Goal: Task Accomplishment & Management: Manage account settings

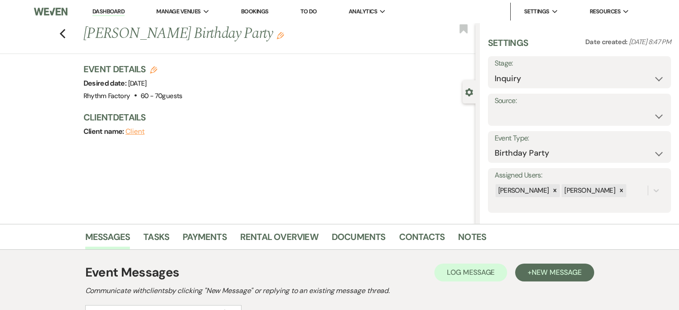
select select "4"
click at [656, 118] on select "Weven Venue Website Instagram Facebook Pinterest Google The Knot Wedding Wire H…" at bounding box center [580, 116] width 170 height 17
select select "12"
click at [495, 108] on select "Weven Venue Website Instagram Facebook Pinterest Google The Knot Wedding Wire H…" at bounding box center [580, 116] width 170 height 17
click at [650, 111] on button "Save" at bounding box center [646, 110] width 50 height 18
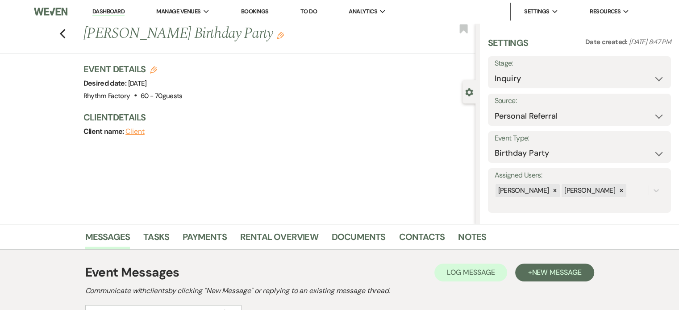
click at [62, 36] on div "Previous [PERSON_NAME] Birthday Party Edit Bookmark" at bounding box center [236, 38] width 480 height 31
click at [65, 31] on icon "Previous" at bounding box center [62, 34] width 7 height 11
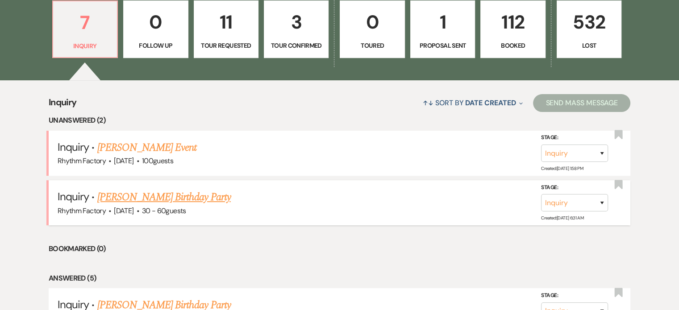
click at [173, 198] on link "[PERSON_NAME] Birthday Party" at bounding box center [164, 197] width 134 height 16
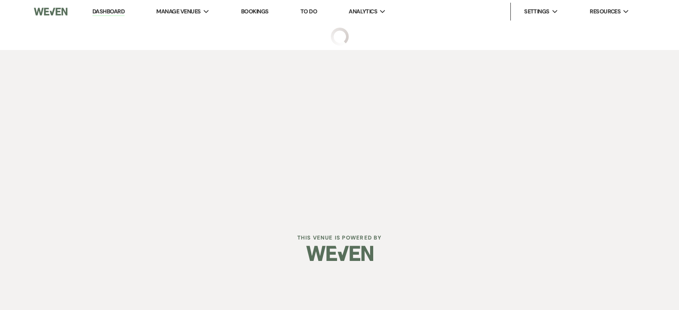
select select "4"
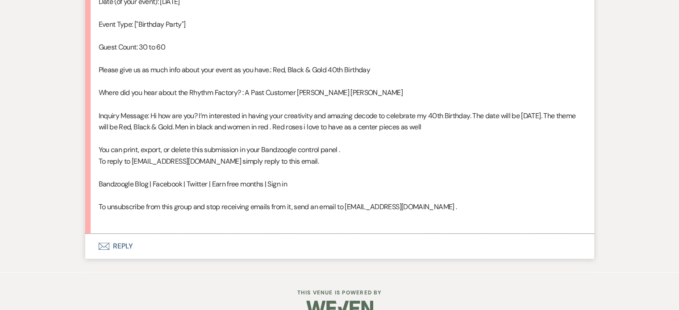
scroll to position [613, 0]
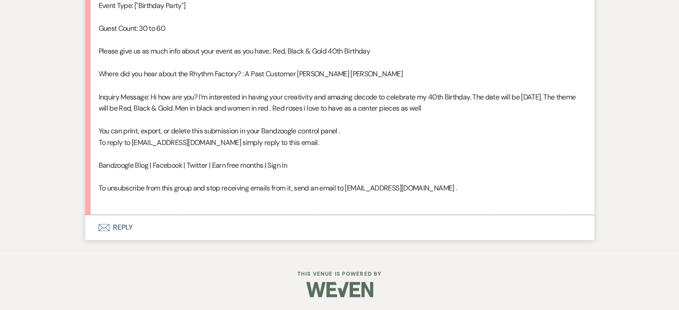
click at [120, 231] on button "Envelope Reply" at bounding box center [339, 227] width 509 height 25
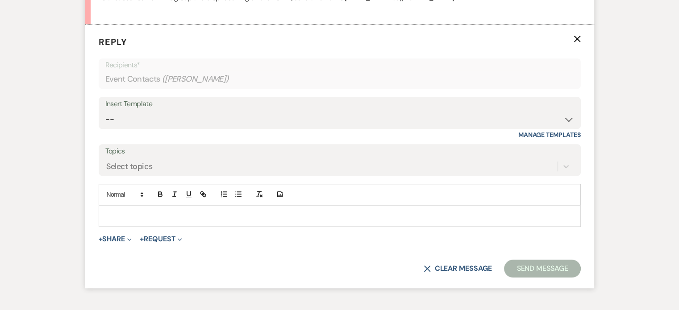
scroll to position [804, 0]
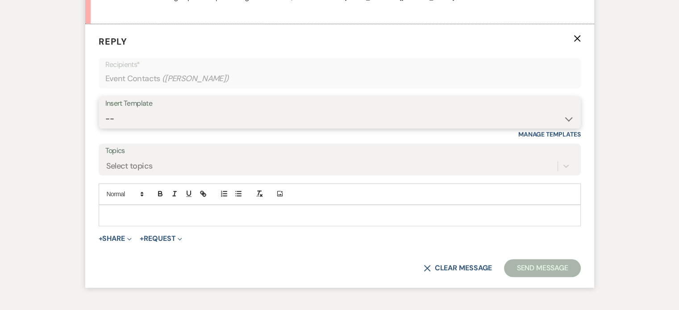
click at [572, 125] on select "-- Available Date I want PRICE More detail to give price Use our decor Wedding …" at bounding box center [339, 118] width 469 height 17
select select "5624"
click at [105, 110] on select "-- Available Date I want PRICE More detail to give price Use our decor Wedding …" at bounding box center [339, 118] width 469 height 17
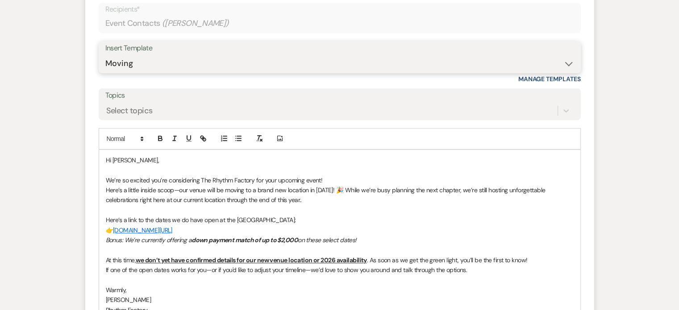
scroll to position [983, 0]
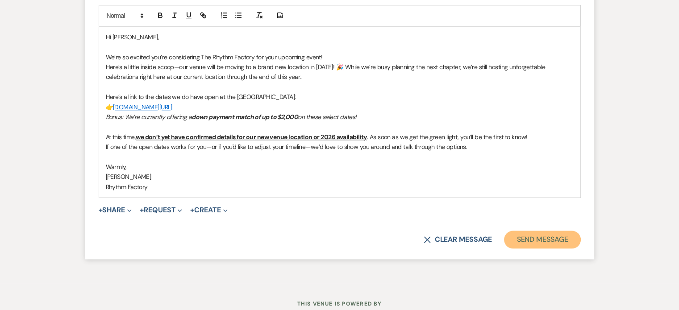
click at [542, 239] on button "Send Message" at bounding box center [542, 240] width 76 height 18
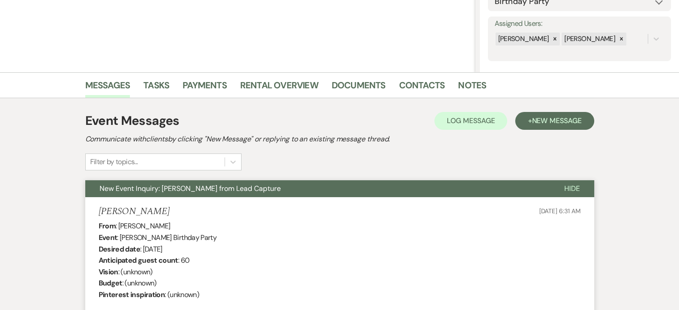
scroll to position [18, 0]
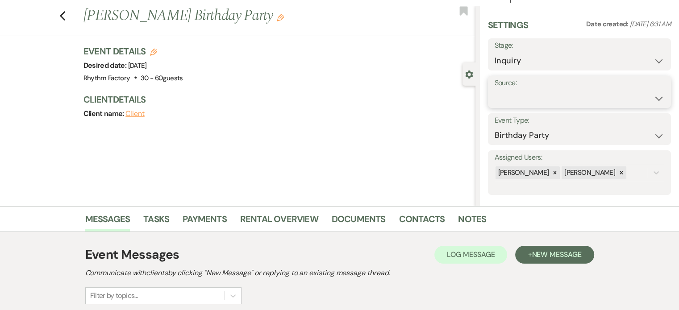
click at [652, 98] on select "Weven Venue Website Instagram Facebook Pinterest Google The Knot Wedding Wire H…" at bounding box center [580, 98] width 170 height 17
select select "12"
click at [495, 90] on select "Weven Venue Website Instagram Facebook Pinterest Google The Knot Wedding Wire H…" at bounding box center [580, 98] width 170 height 17
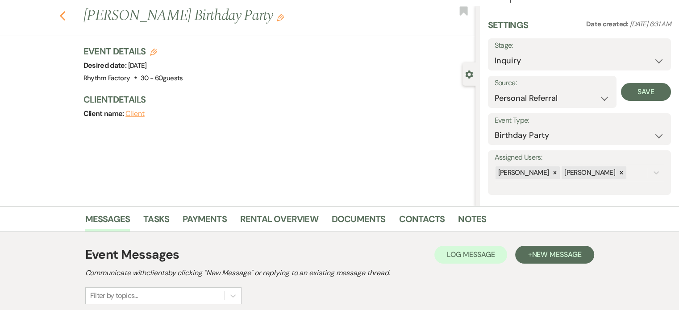
click at [65, 13] on use "button" at bounding box center [62, 16] width 6 height 10
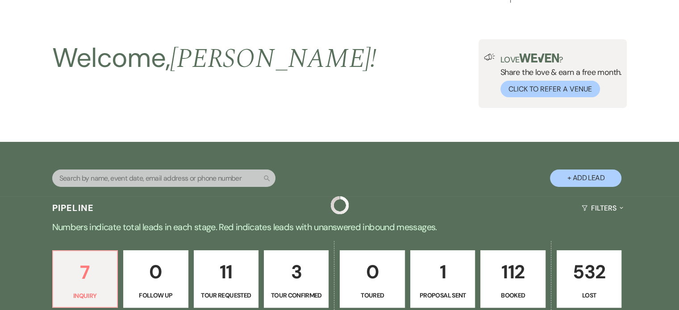
scroll to position [268, 0]
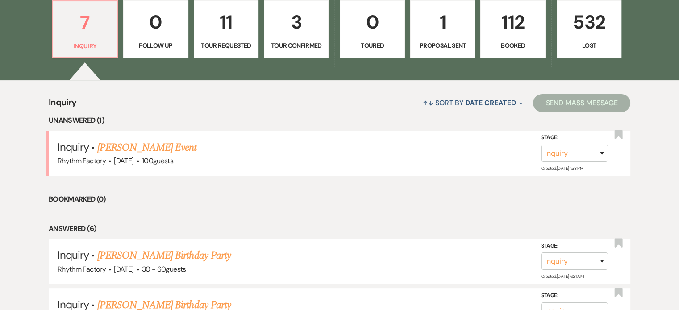
drag, startPoint x: 147, startPoint y: 149, endPoint x: 159, endPoint y: 149, distance: 12.1
click at [147, 149] on link "[PERSON_NAME] Event" at bounding box center [147, 148] width 100 height 16
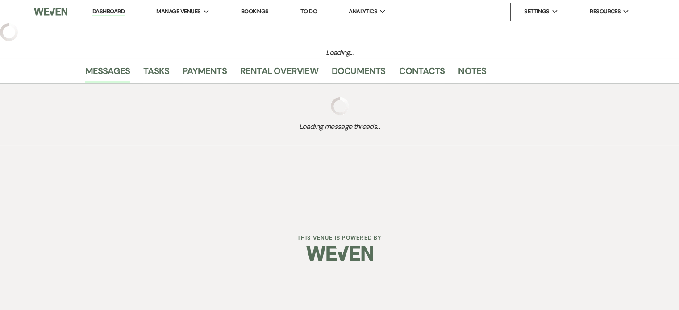
select select "13"
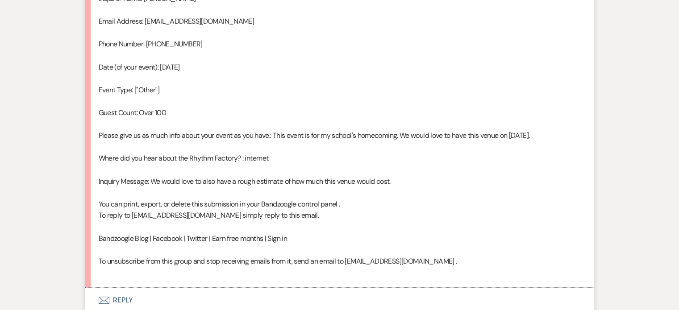
scroll to position [601, 0]
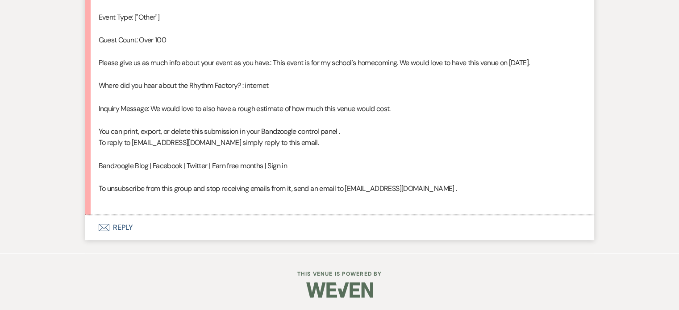
click at [129, 229] on button "Envelope Reply" at bounding box center [339, 227] width 509 height 25
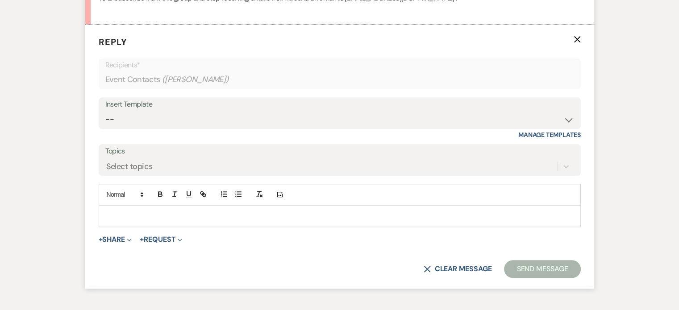
scroll to position [793, 0]
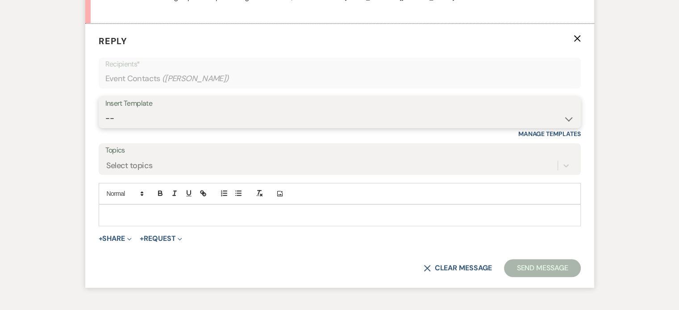
click at [572, 117] on select "-- Available Date I want PRICE More detail to give price Use our decor Wedding …" at bounding box center [339, 118] width 469 height 17
select select "3974"
click at [105, 110] on select "-- Available Date I want PRICE More detail to give price Use our decor Wedding …" at bounding box center [339, 118] width 469 height 17
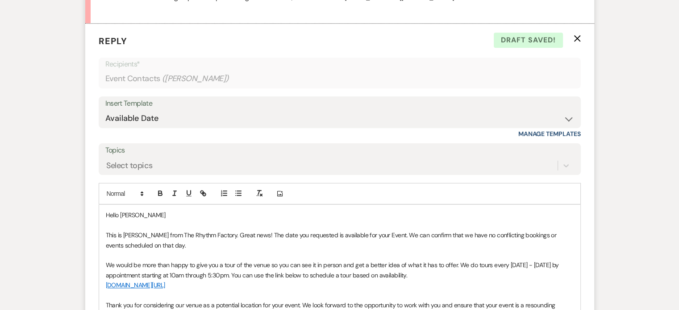
click at [378, 233] on p "This is [PERSON_NAME] from The Rhythm Factory. Great news! The date you request…" at bounding box center [340, 241] width 468 height 20
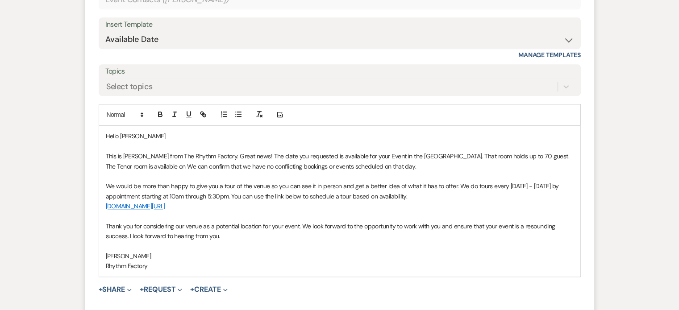
scroll to position [882, 0]
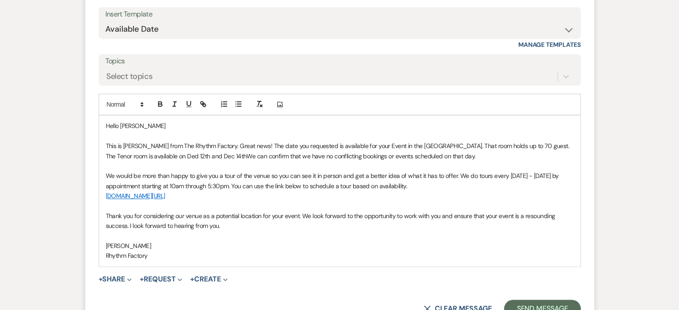
click at [146, 155] on p "This is [PERSON_NAME] from The Rhythm Factory. Great news! The date you request…" at bounding box center [340, 151] width 468 height 20
click at [197, 155] on p "This is [PERSON_NAME] from The Rhythm Factory. Great news! The date you request…" at bounding box center [340, 151] width 468 height 20
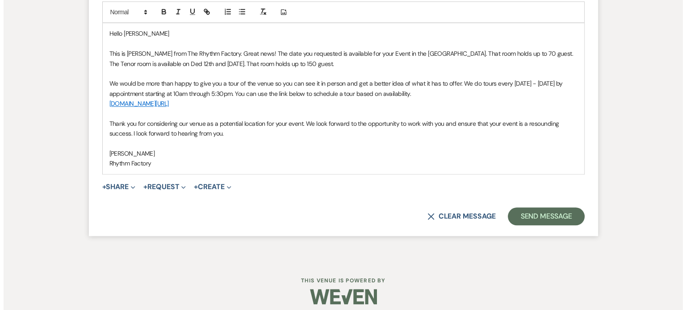
scroll to position [981, 0]
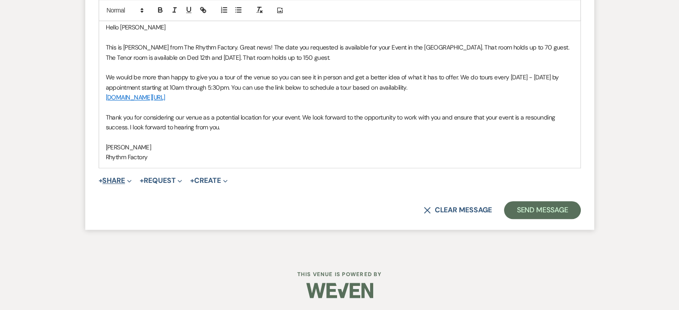
click at [131, 179] on icon "Expand" at bounding box center [129, 181] width 4 height 4
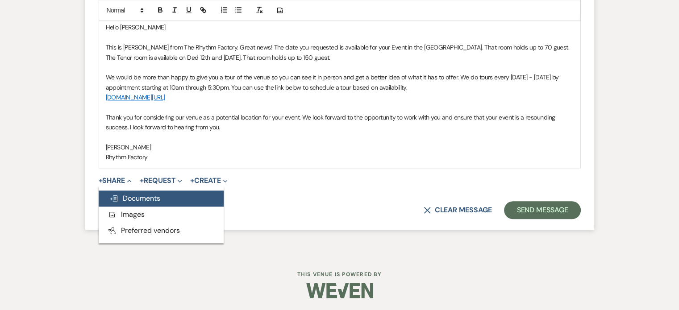
click at [170, 197] on button "Doc Upload Documents" at bounding box center [161, 199] width 125 height 16
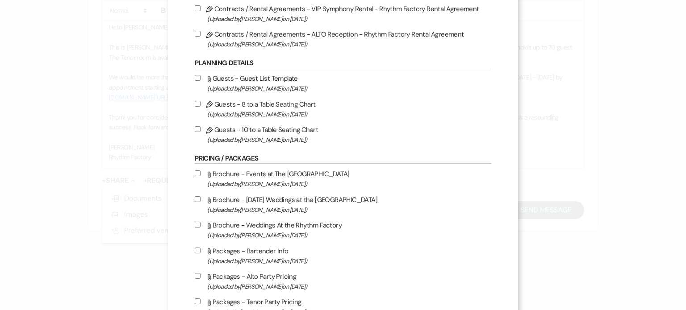
scroll to position [357, 0]
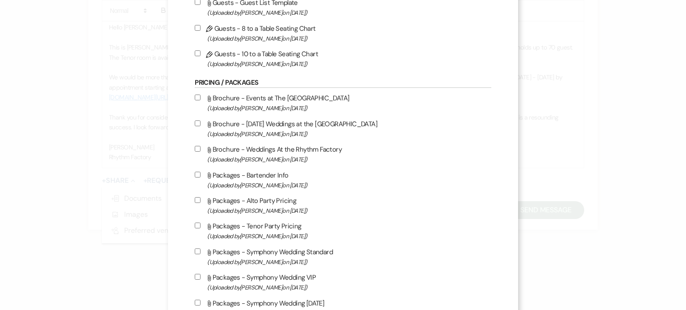
click at [197, 97] on input "Attach File Brochure - Events at The Rhythm Factory (Uploaded by [PERSON_NAME] …" at bounding box center [198, 98] width 6 height 6
checkbox input "true"
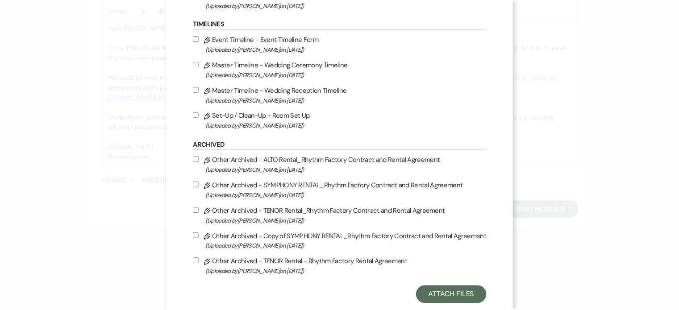
scroll to position [995, 0]
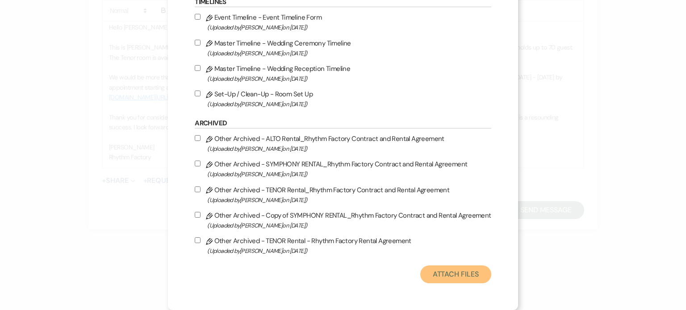
click at [460, 275] on button "Attach Files" at bounding box center [455, 275] width 71 height 18
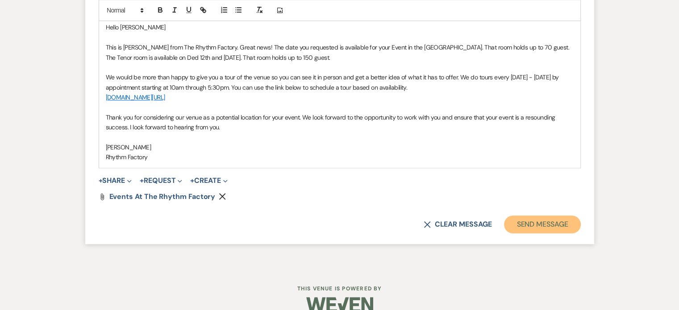
click at [551, 226] on button "Send Message" at bounding box center [542, 225] width 76 height 18
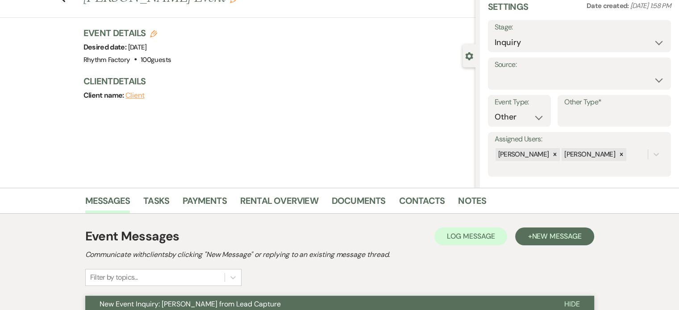
scroll to position [0, 0]
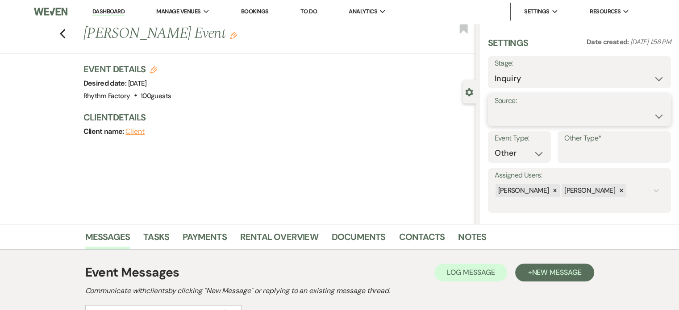
click at [654, 115] on select "Weven Venue Website Instagram Facebook Pinterest Google The Knot Wedding Wire H…" at bounding box center [580, 116] width 170 height 17
select select "6"
click at [495, 108] on select "Weven Venue Website Instagram Facebook Pinterest Google The Knot Wedding Wire H…" at bounding box center [580, 116] width 170 height 17
click at [645, 109] on button "Save" at bounding box center [646, 110] width 50 height 18
click at [65, 38] on use "button" at bounding box center [62, 34] width 6 height 10
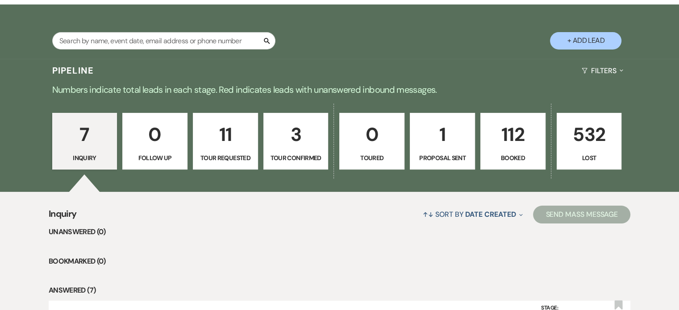
scroll to position [89, 0]
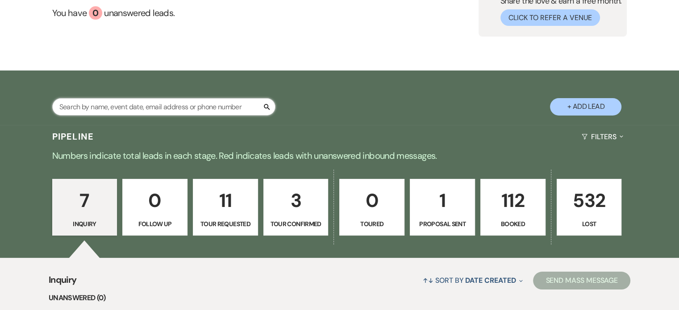
click at [127, 103] on input "text" at bounding box center [163, 106] width 223 height 17
paste input "[PERSON_NAME]"
type input "[PERSON_NAME]"
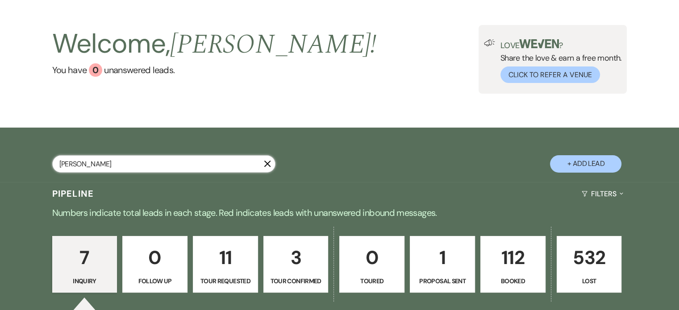
select select "8"
select select "5"
select select "8"
select select "5"
select select "8"
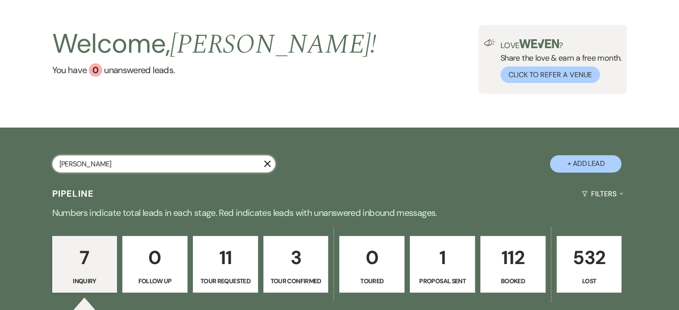
select select "5"
select select "8"
select select "5"
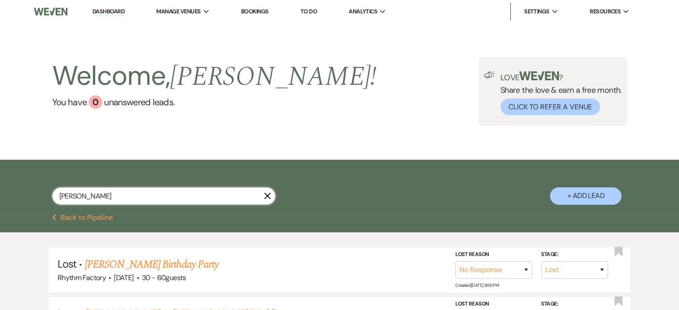
type input "[PERSON_NAME]"
click at [266, 198] on icon "X" at bounding box center [267, 196] width 7 height 7
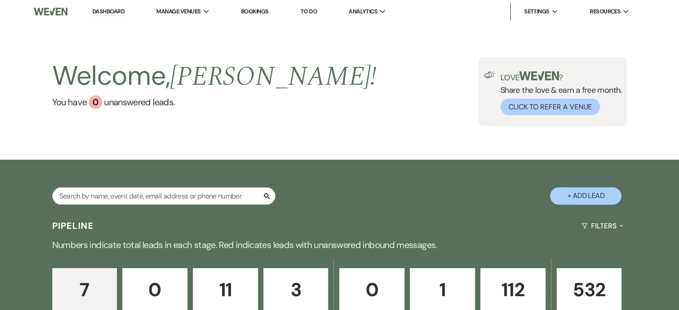
scroll to position [89, 0]
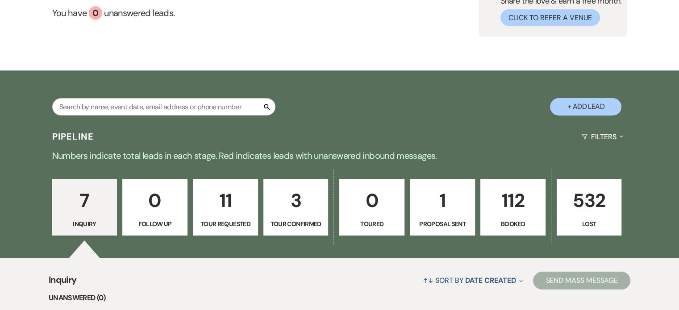
click at [590, 104] on button "+ Add Lead" at bounding box center [585, 106] width 71 height 17
select select "789"
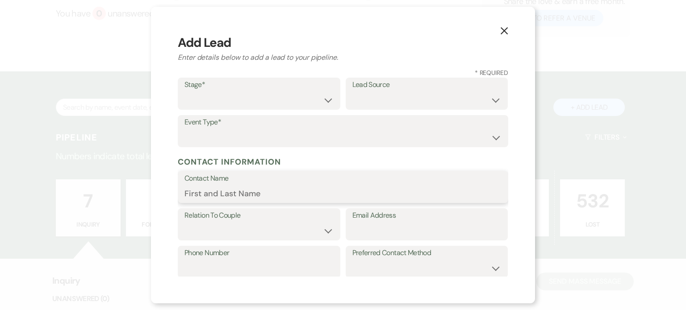
click at [201, 196] on input "Contact Name" at bounding box center [342, 193] width 317 height 17
paste input "[PERSON_NAME]"
type input "[PERSON_NAME]"
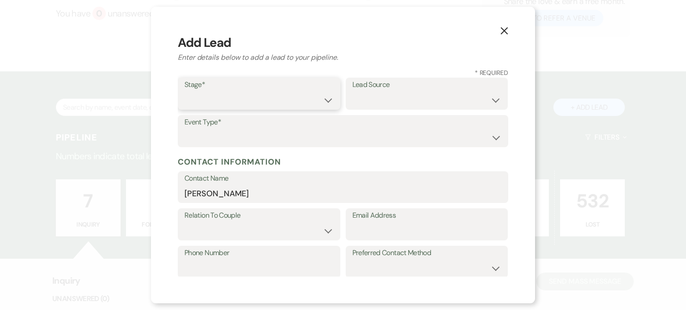
click at [327, 100] on select "Inquiry Follow Up Tour Requested Tour Confirmed Toured Proposal Sent Booked Lost" at bounding box center [258, 100] width 149 height 17
select select "1"
click at [184, 92] on select "Inquiry Follow Up Tour Requested Tour Confirmed Toured Proposal Sent Booked Lost" at bounding box center [258, 100] width 149 height 17
click at [493, 101] on select "Weven Venue Website Instagram Facebook Pinterest Google The Knot Wedding Wire H…" at bounding box center [426, 100] width 149 height 17
select select "5"
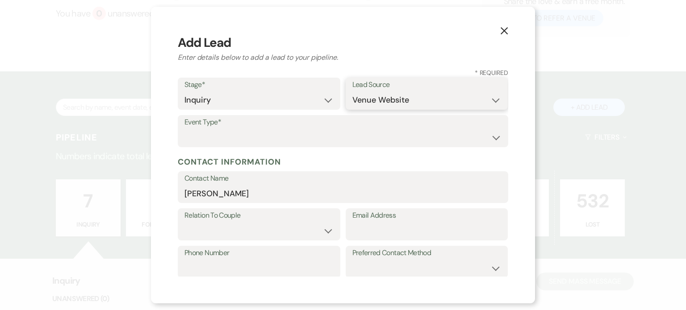
click at [352, 92] on select "Weven Venue Website Instagram Facebook Pinterest Google The Knot Wedding Wire H…" at bounding box center [426, 100] width 149 height 17
click at [369, 233] on input "Email Address" at bounding box center [426, 230] width 149 height 17
paste input "[EMAIL_ADDRESS][DOMAIN_NAME]"
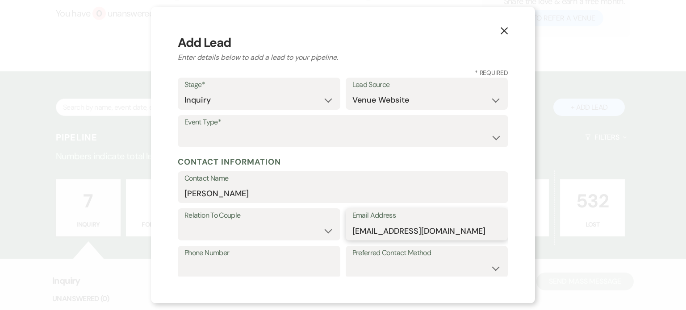
type input "[EMAIL_ADDRESS][DOMAIN_NAME]"
click at [488, 269] on select "Email Phone Text" at bounding box center [426, 268] width 149 height 17
select select "email"
click at [352, 260] on select "Email Phone Text" at bounding box center [426, 268] width 149 height 17
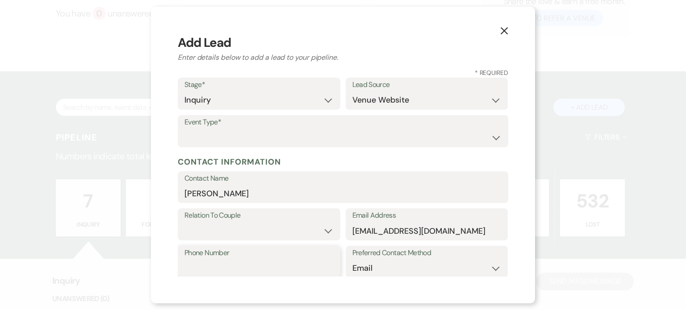
click at [203, 268] on input "Phone Number" at bounding box center [258, 268] width 149 height 17
paste input "[PHONE_NUMBER]"
type input "[PHONE_NUMBER]"
click at [325, 232] on select "Couple Planner Parent of Couple Family Member Friend Other" at bounding box center [258, 230] width 149 height 17
click at [610, 96] on div "X Add Lead Enter details below to add a lead to your pipeline. * Required Stage…" at bounding box center [343, 155] width 686 height 310
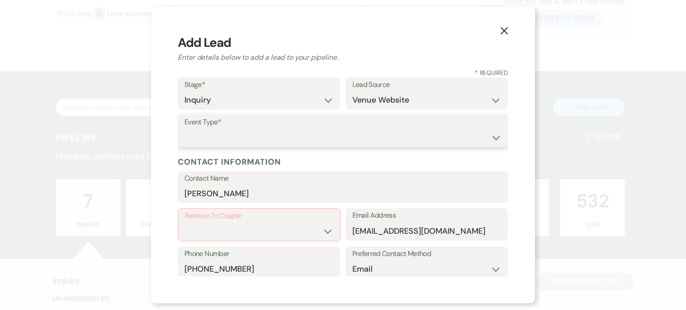
drag, startPoint x: 489, startPoint y: 137, endPoint x: 485, endPoint y: 138, distance: 4.7
click at [489, 137] on select "Wedding Anniversary Party Baby Shower Bachelorette / Bachelor Party Birthday Pa…" at bounding box center [342, 137] width 317 height 17
select select "7"
click at [184, 129] on select "Wedding Anniversary Party Baby Shower Bachelorette / Bachelor Party Birthday Pa…" at bounding box center [342, 137] width 317 height 17
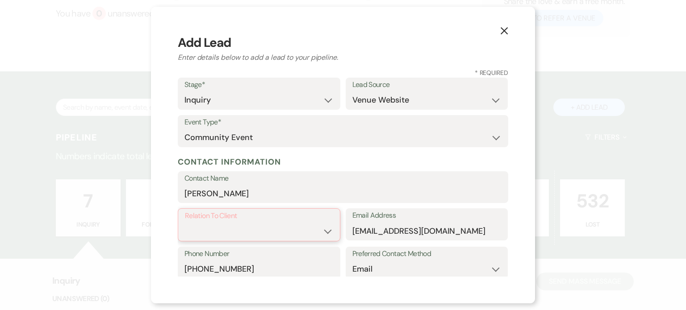
click at [326, 229] on select "Client Event Planner Parent of Client Family Member Friend Other" at bounding box center [259, 231] width 148 height 17
select select "1"
click at [185, 223] on select "Client Event Planner Parent of Client Family Member Friend Other" at bounding box center [259, 231] width 148 height 17
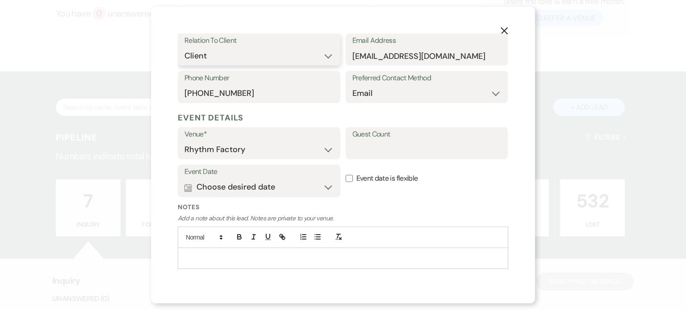
scroll to position [179, 0]
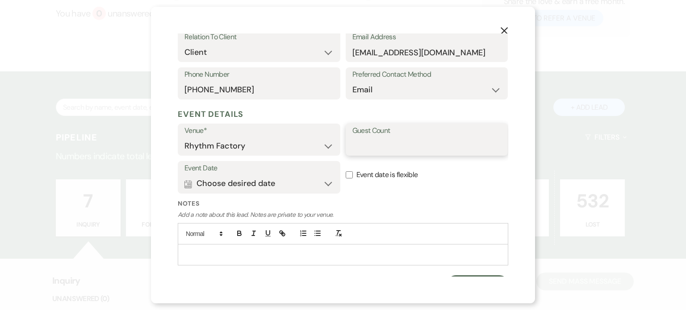
click at [356, 150] on input "Guest Count" at bounding box center [426, 146] width 149 height 17
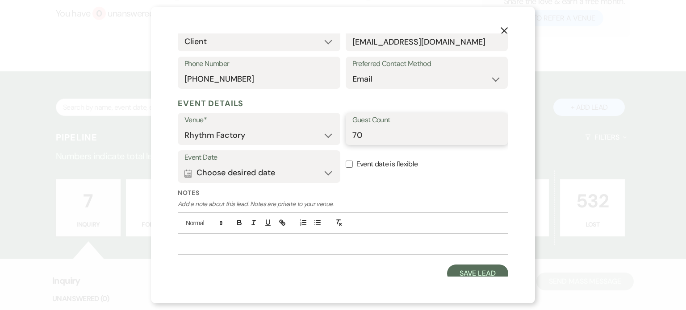
scroll to position [194, 0]
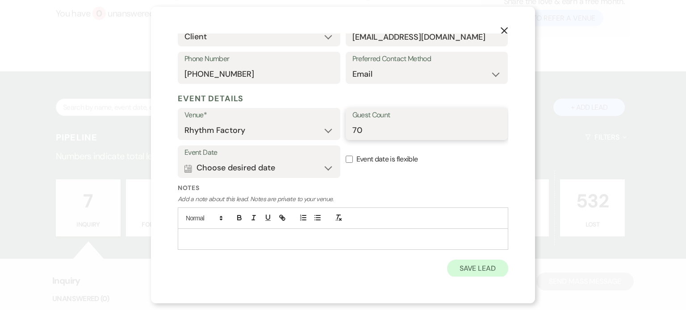
type input "70"
click at [466, 271] on button "Save Lead" at bounding box center [477, 269] width 61 height 18
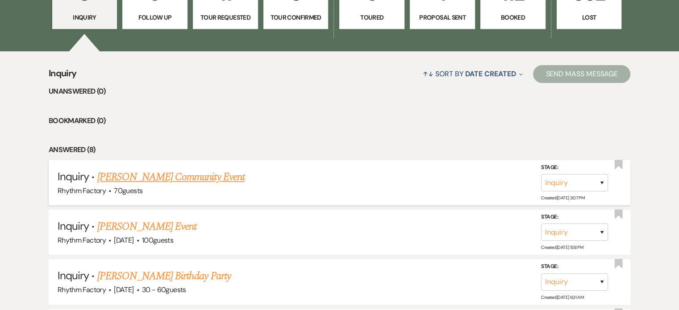
scroll to position [313, 0]
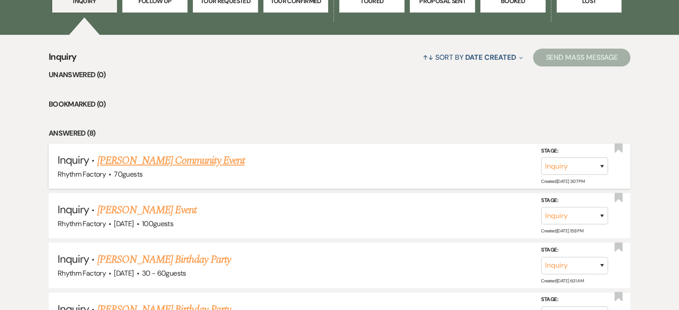
click at [203, 164] on link "[PERSON_NAME] Community Event" at bounding box center [170, 161] width 147 height 16
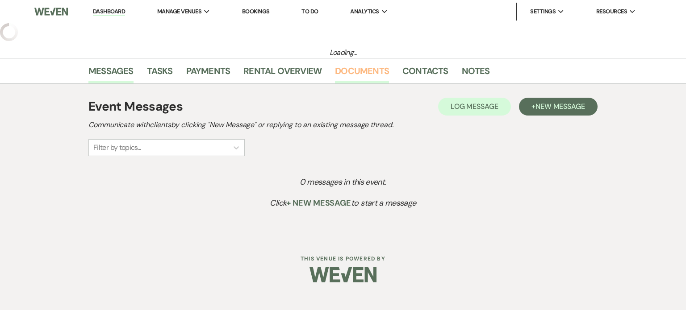
select select "5"
select select "7"
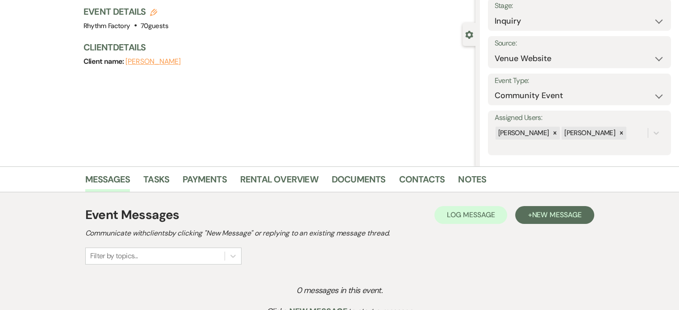
scroll to position [151, 0]
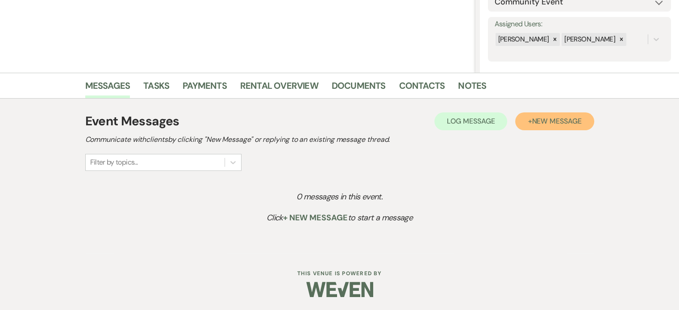
click at [541, 123] on span "New Message" at bounding box center [557, 121] width 50 height 9
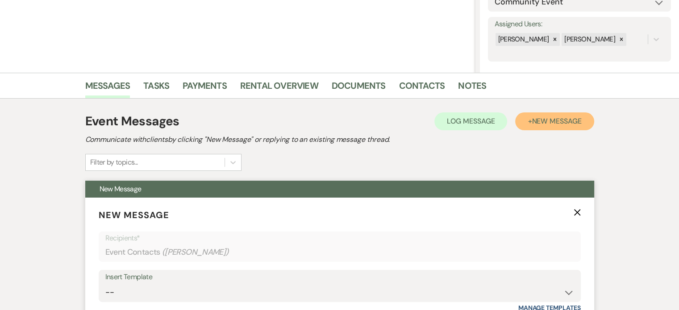
scroll to position [330, 0]
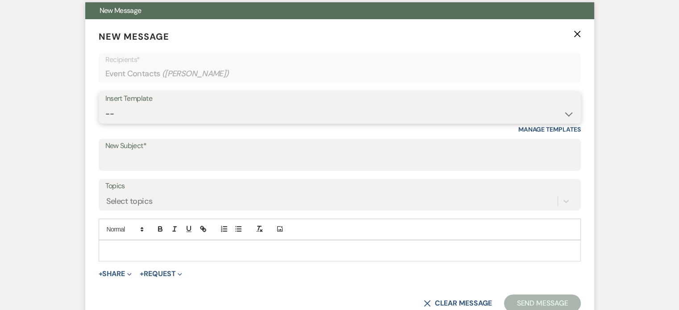
click at [573, 113] on select "-- Available Date I want PRICE More detail to give price Use our decor Wedding …" at bounding box center [339, 113] width 469 height 17
select select "3974"
click at [105, 105] on select "-- Available Date I want PRICE More detail to give price Use our decor Wedding …" at bounding box center [339, 113] width 469 height 17
type input "The Rhythm Factory has your date available"
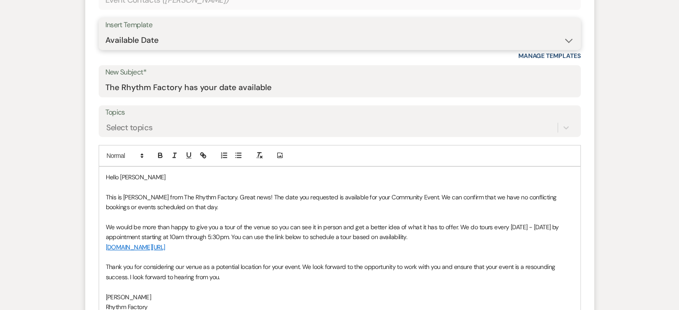
scroll to position [419, 0]
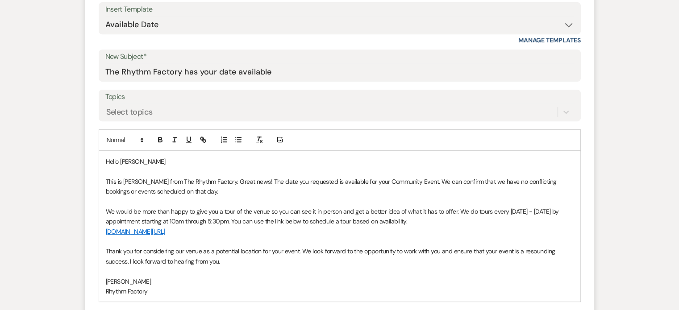
click at [366, 177] on p "This is [PERSON_NAME] from The Rhythm Factory. Great news! The date you request…" at bounding box center [340, 187] width 468 height 20
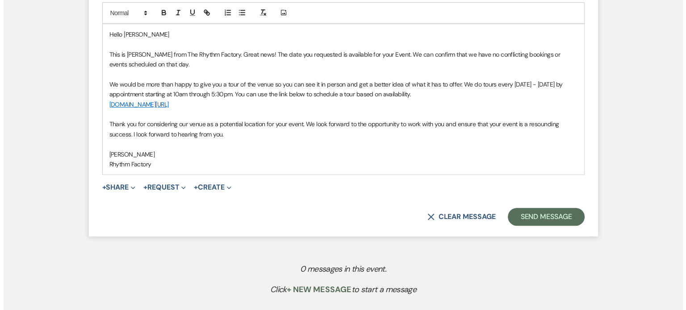
scroll to position [553, 0]
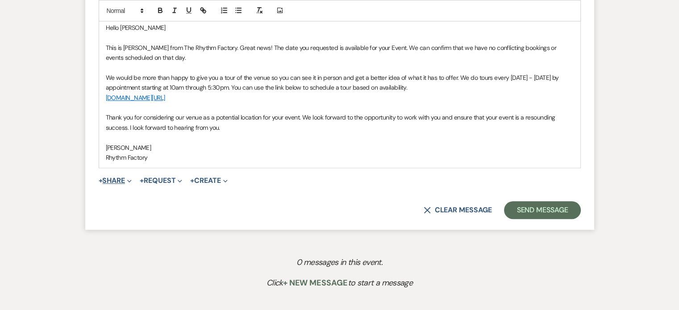
click at [120, 180] on button "+ Share Expand" at bounding box center [116, 180] width 34 height 7
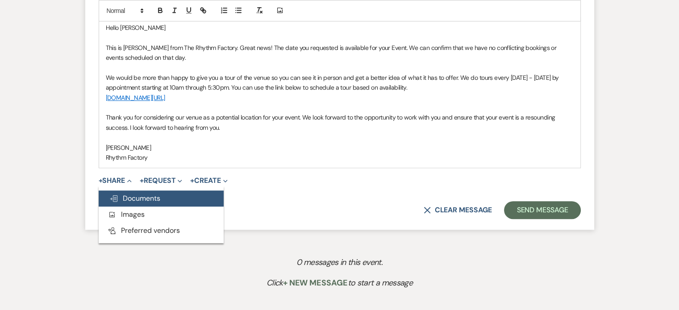
click at [162, 201] on button "Doc Upload Documents" at bounding box center [161, 199] width 125 height 16
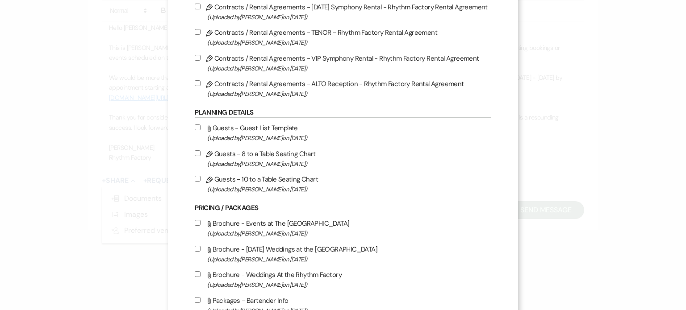
scroll to position [313, 0]
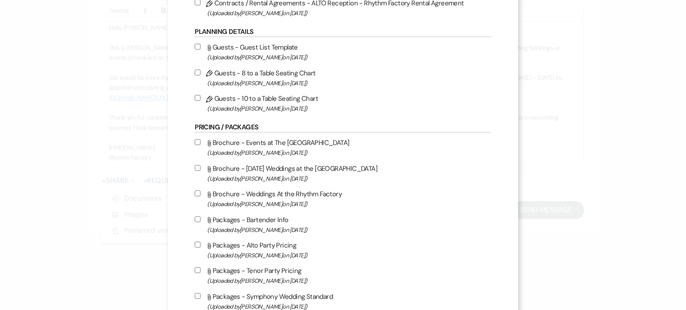
click at [198, 144] on input "Attach File Brochure - Events at The Rhythm Factory (Uploaded by [PERSON_NAME] …" at bounding box center [198, 142] width 6 height 6
checkbox input "true"
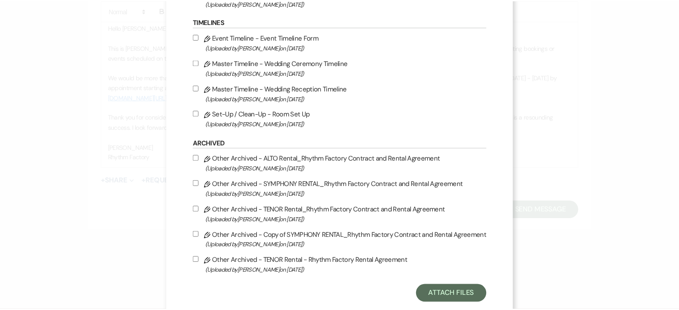
scroll to position [995, 0]
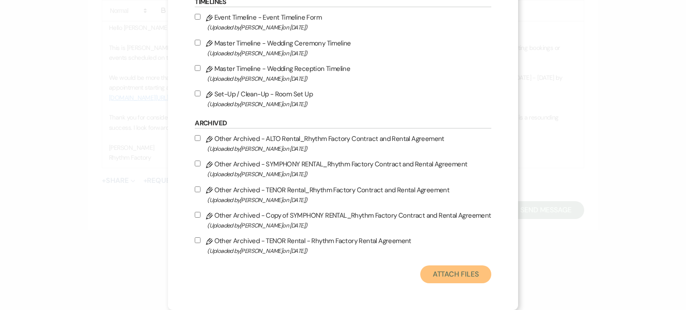
click at [434, 270] on button "Attach Files" at bounding box center [455, 275] width 71 height 18
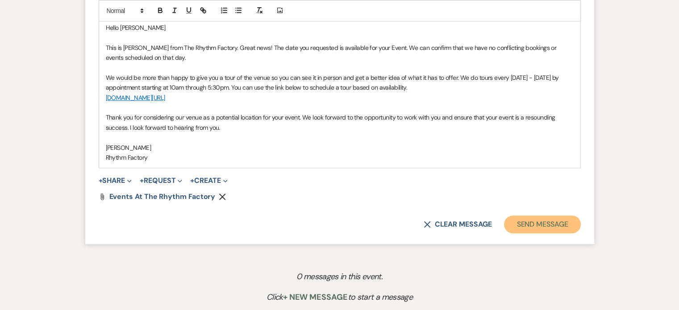
click at [529, 227] on button "Send Message" at bounding box center [542, 225] width 76 height 18
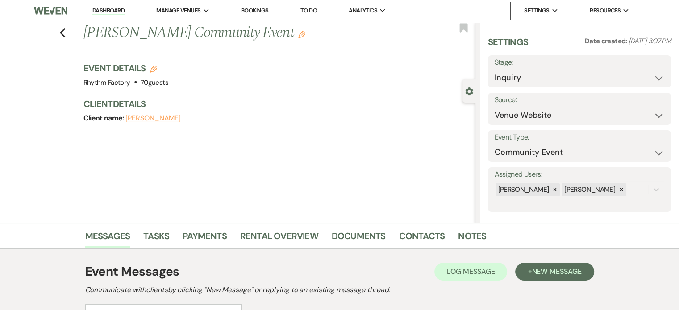
scroll to position [0, 0]
click at [64, 35] on use "button" at bounding box center [62, 34] width 6 height 10
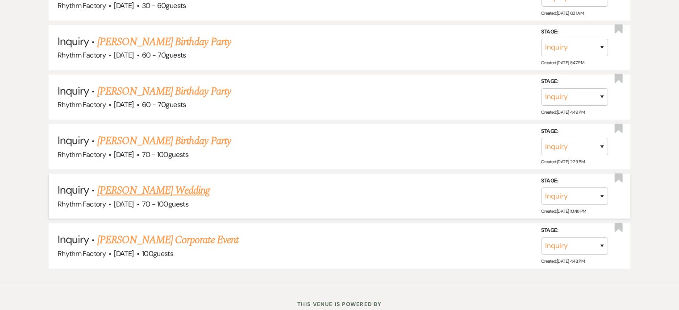
scroll to position [608, 0]
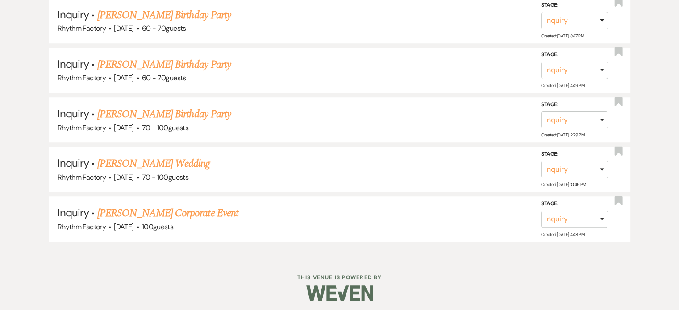
drag, startPoint x: 147, startPoint y: 162, endPoint x: 201, endPoint y: 171, distance: 53.9
click at [148, 162] on link "[PERSON_NAME] Wedding" at bounding box center [153, 164] width 113 height 16
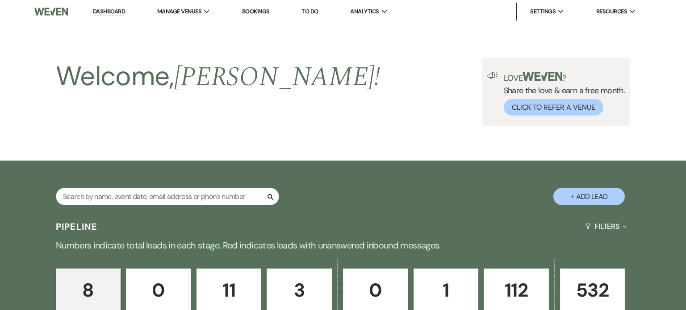
select select "12"
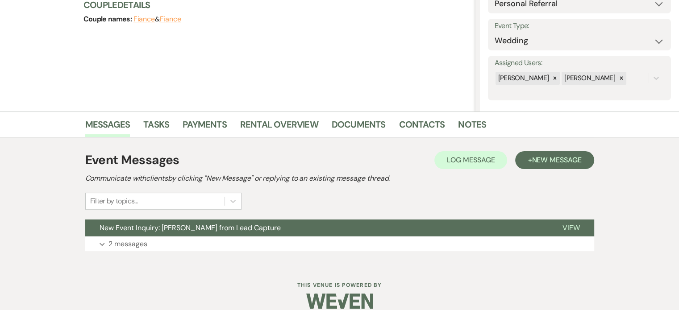
scroll to position [124, 0]
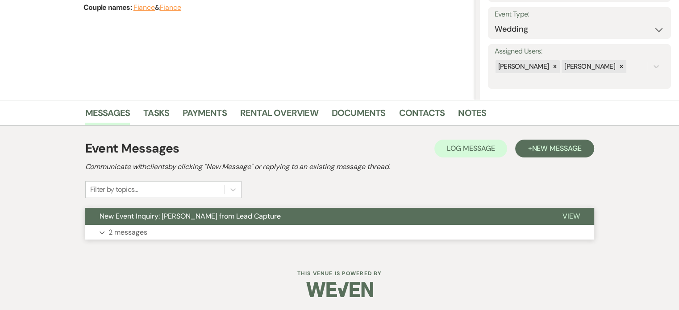
click at [581, 219] on button "View" at bounding box center [572, 216] width 46 height 17
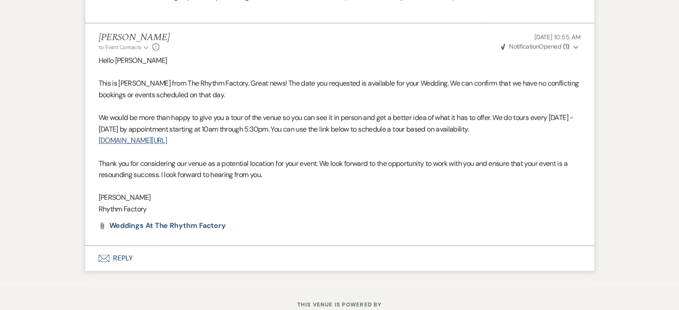
scroll to position [824, 0]
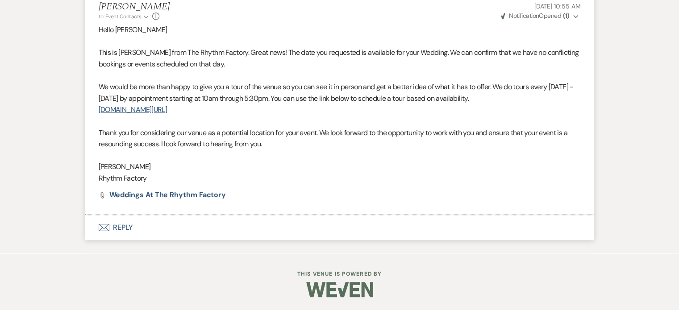
click at [127, 229] on button "Envelope Reply" at bounding box center [339, 227] width 509 height 25
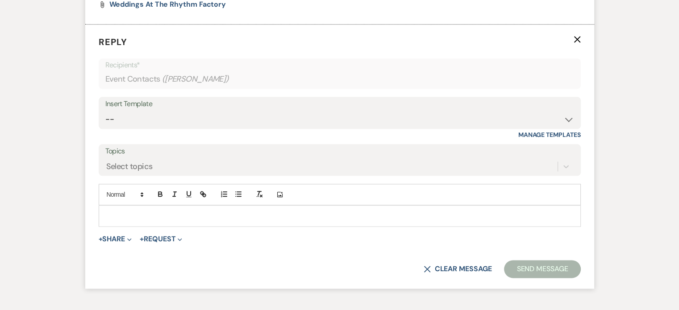
scroll to position [1015, 0]
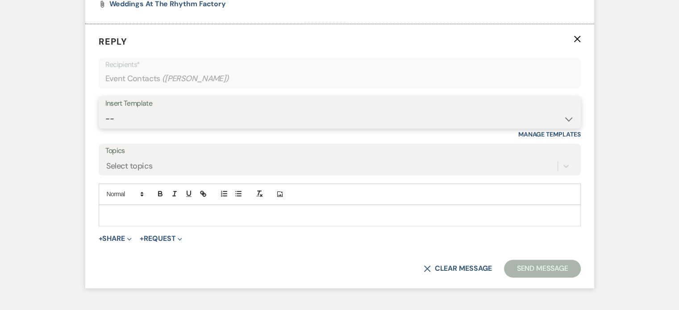
click at [572, 119] on select "-- Available Date I want PRICE More detail to give price Use our decor Wedding …" at bounding box center [339, 118] width 469 height 17
select select "4364"
click at [105, 110] on select "-- Available Date I want PRICE More detail to give price Use our decor Wedding …" at bounding box center [339, 118] width 469 height 17
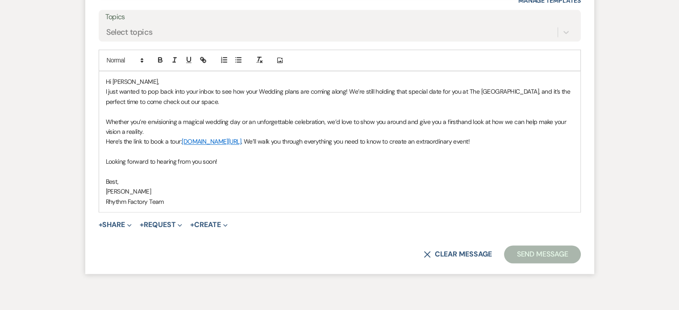
scroll to position [1194, 0]
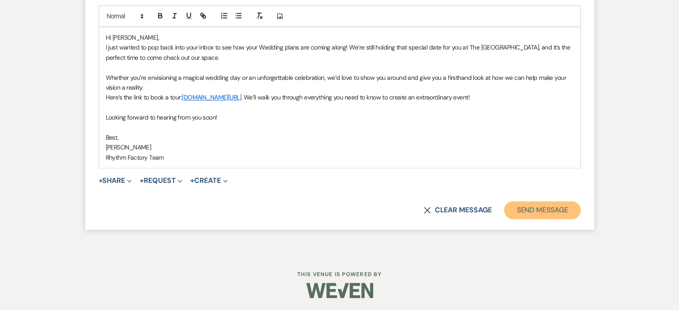
click at [565, 210] on button "Send Message" at bounding box center [542, 210] width 76 height 18
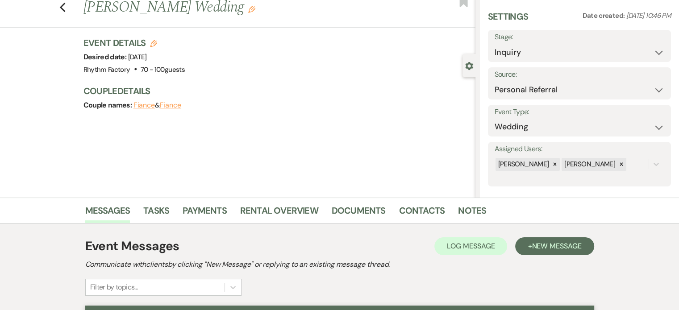
scroll to position [0, 0]
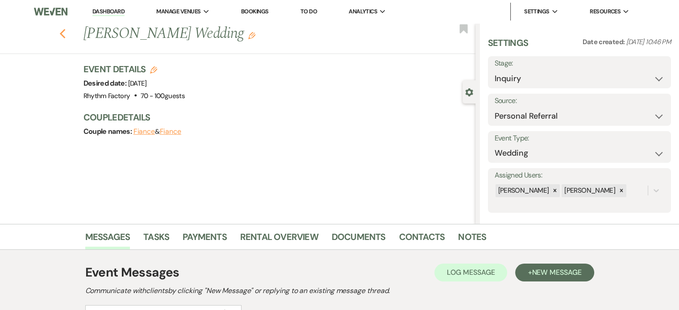
click at [64, 33] on use "button" at bounding box center [62, 34] width 6 height 10
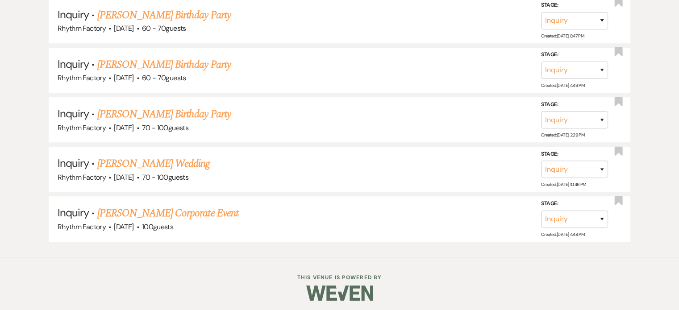
click at [163, 114] on link "[PERSON_NAME] Birthday Party" at bounding box center [164, 114] width 134 height 16
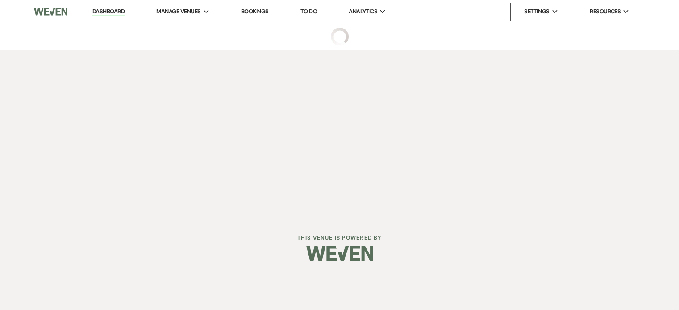
select select "12"
select select "4"
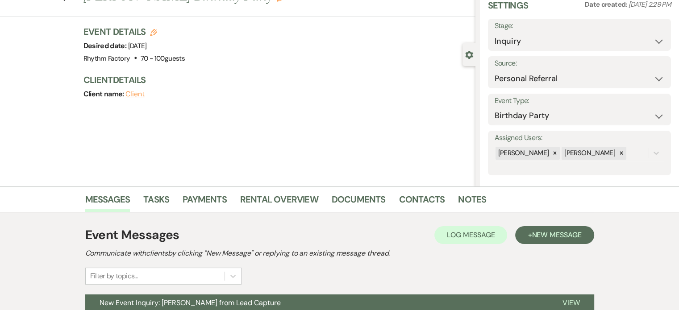
scroll to position [124, 0]
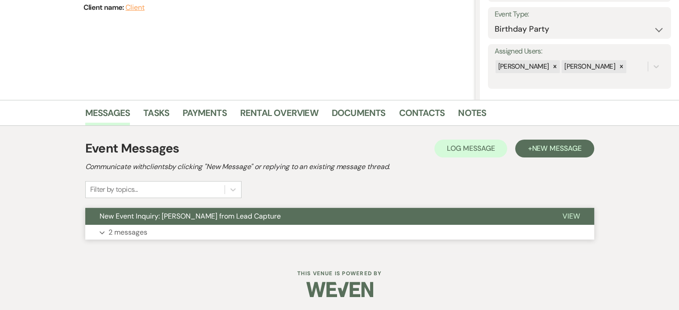
click at [573, 215] on span "View" at bounding box center [571, 216] width 17 height 9
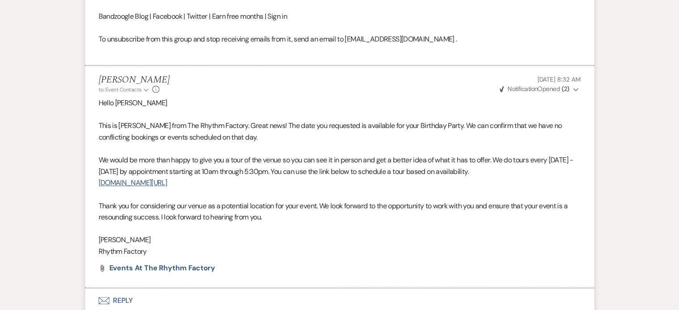
scroll to position [824, 0]
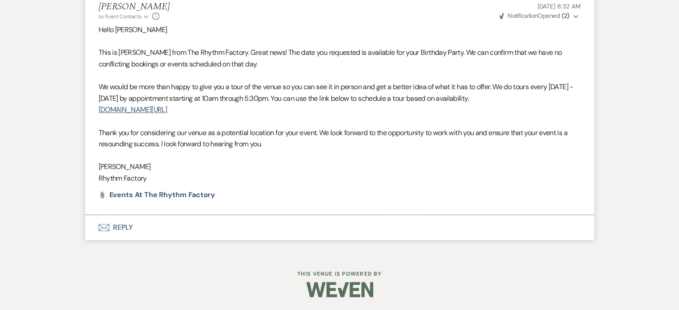
click at [125, 225] on button "Envelope Reply" at bounding box center [339, 227] width 509 height 25
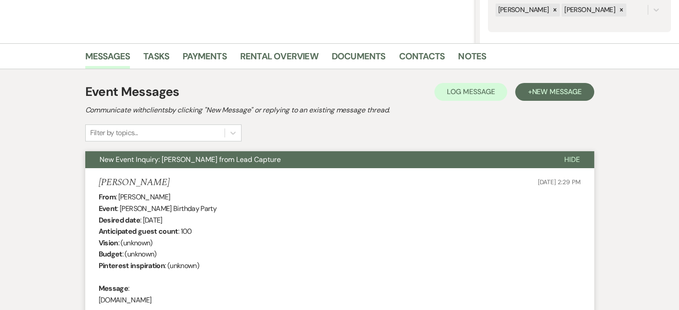
scroll to position [0, 0]
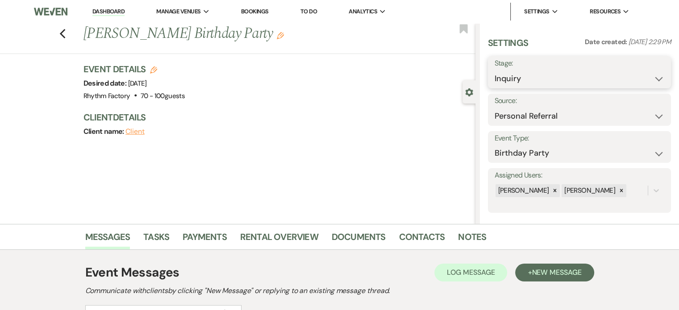
click at [657, 78] on select "Inquiry Follow Up Tour Requested Tour Confirmed Toured Proposal Sent Booked Lost" at bounding box center [580, 78] width 170 height 17
select select "8"
click at [495, 70] on select "Inquiry Follow Up Tour Requested Tour Confirmed Toured Proposal Sent Booked Lost" at bounding box center [580, 78] width 170 height 17
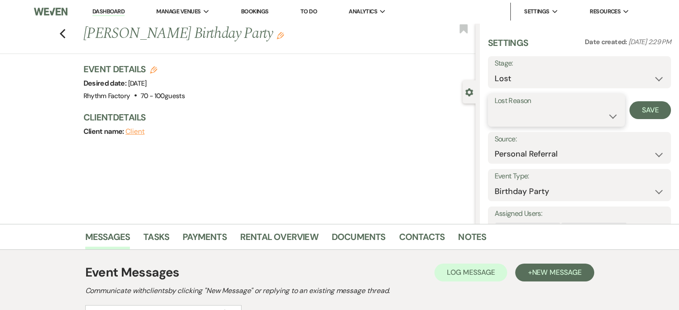
click at [608, 114] on select "Booked Elsewhere Budget Date Unavailable No Response Not a Good Match Capacity …" at bounding box center [557, 116] width 124 height 17
select select "5"
click at [495, 108] on select "Booked Elsewhere Budget Date Unavailable No Response Not a Good Match Capacity …" at bounding box center [557, 116] width 124 height 17
click at [655, 115] on button "Save" at bounding box center [651, 110] width 42 height 18
click at [65, 35] on use "button" at bounding box center [62, 34] width 6 height 10
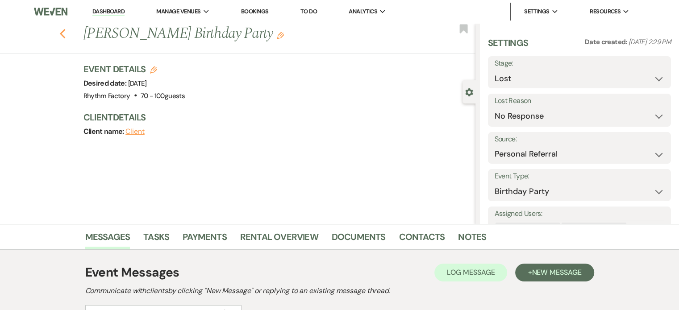
select select "8"
select select "5"
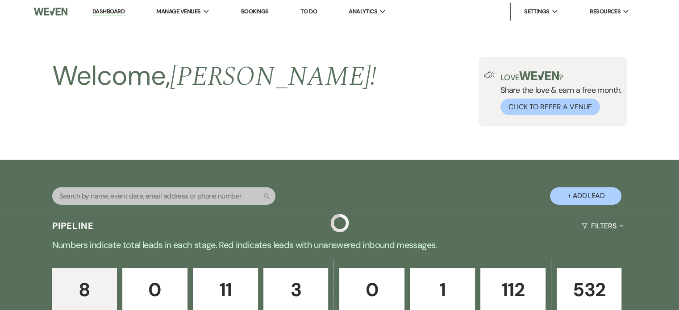
scroll to position [558, 0]
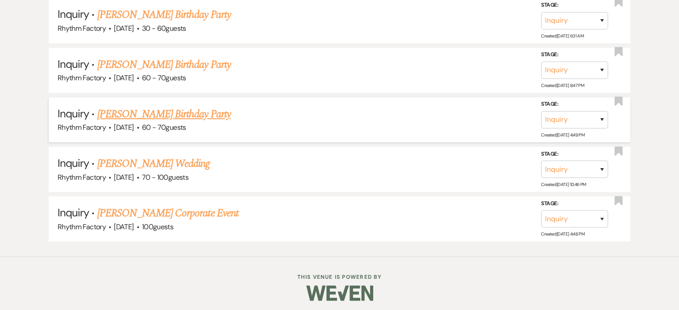
click at [155, 113] on link "[PERSON_NAME] Birthday Party" at bounding box center [164, 114] width 134 height 16
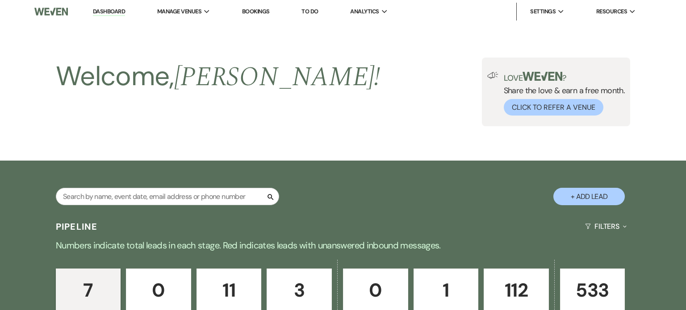
select select "6"
select select "4"
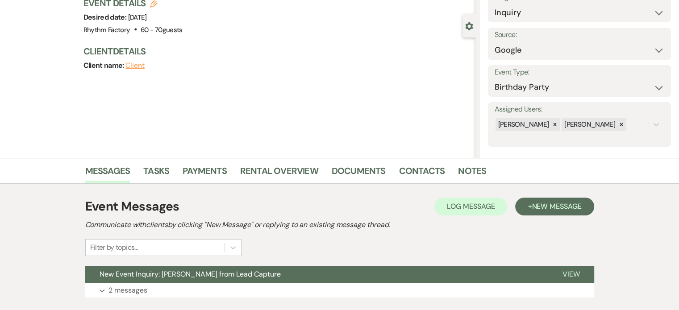
scroll to position [124, 0]
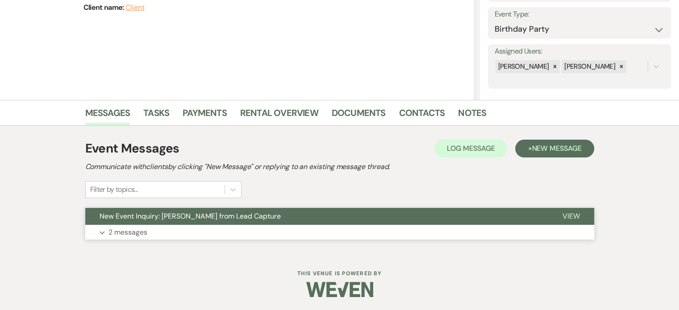
click at [581, 219] on button "View" at bounding box center [572, 216] width 46 height 17
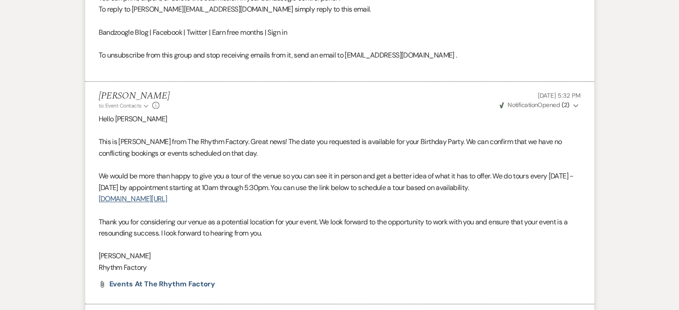
scroll to position [824, 0]
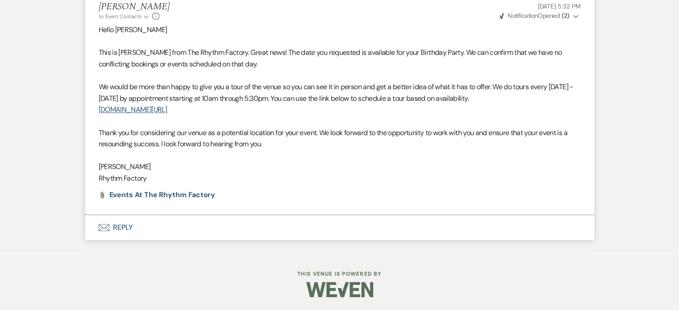
click at [120, 229] on button "Envelope Reply" at bounding box center [339, 227] width 509 height 25
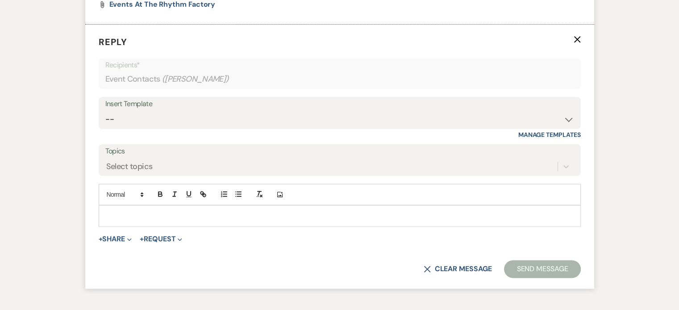
scroll to position [1015, 0]
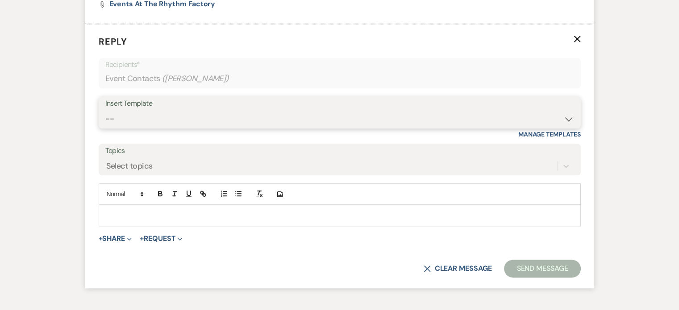
click at [568, 117] on select "-- Available Date I want PRICE More detail to give price Use our decor Wedding …" at bounding box center [339, 118] width 469 height 17
select select "4364"
click at [105, 110] on select "-- Available Date I want PRICE More detail to give price Use our decor Wedding …" at bounding box center [339, 118] width 469 height 17
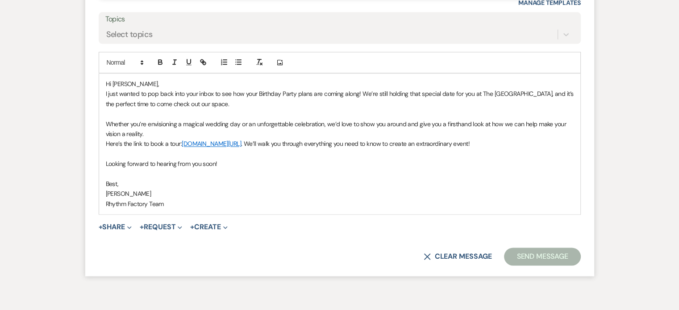
scroll to position [1194, 0]
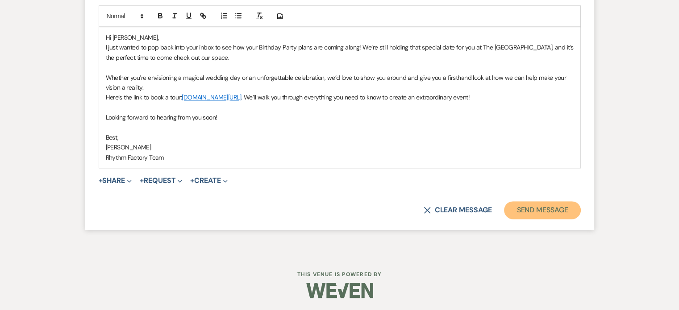
click at [546, 209] on button "Send Message" at bounding box center [542, 210] width 76 height 18
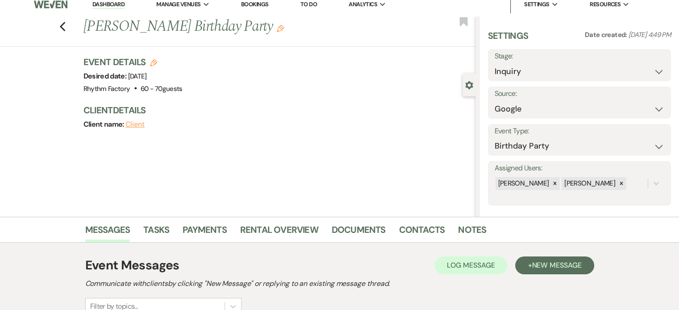
scroll to position [5, 0]
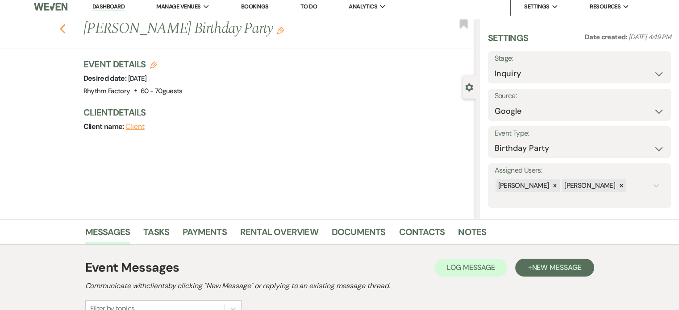
click at [65, 25] on use "button" at bounding box center [62, 29] width 6 height 10
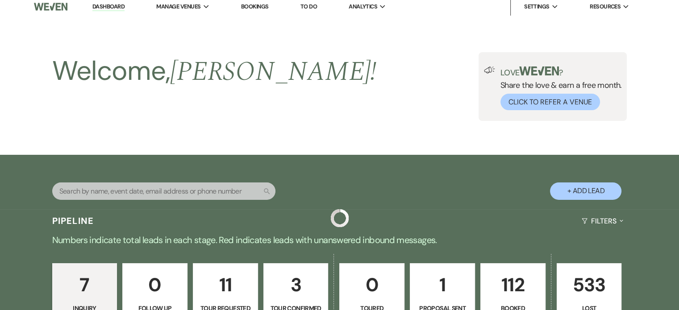
scroll to position [558, 0]
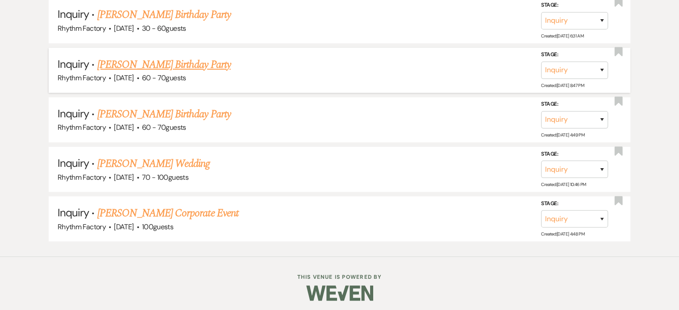
click at [142, 62] on link "[PERSON_NAME] Birthday Party" at bounding box center [164, 65] width 134 height 16
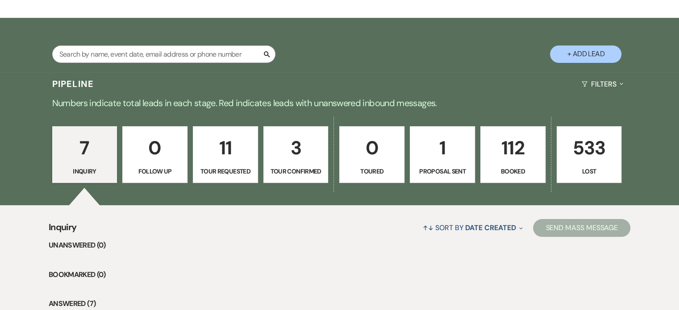
select select "12"
select select "4"
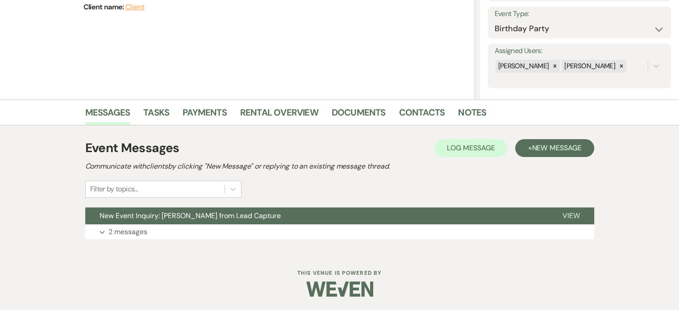
scroll to position [124, 0]
click at [579, 214] on span "View" at bounding box center [571, 216] width 17 height 9
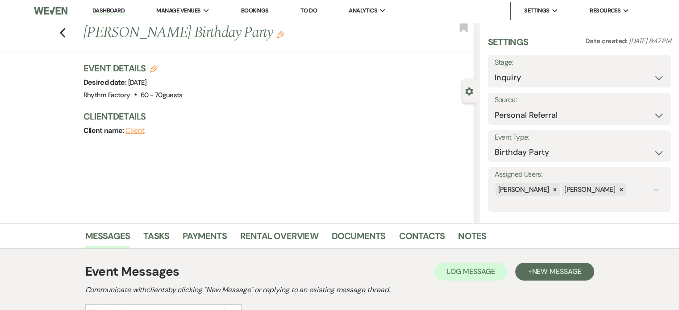
scroll to position [0, 0]
click at [66, 34] on icon "Previous" at bounding box center [62, 34] width 7 height 11
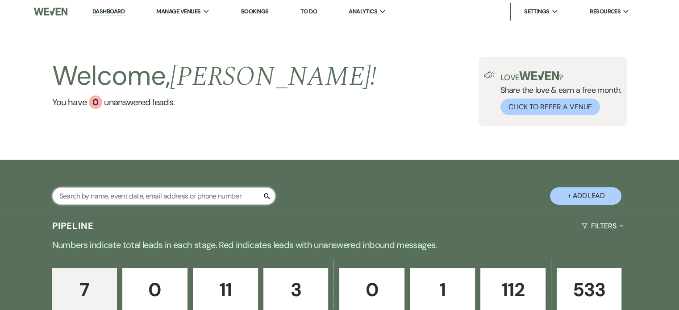
click at [69, 195] on input "text" at bounding box center [163, 196] width 223 height 17
paste input "[PERSON_NAME]"
type input "[PERSON_NAME]"
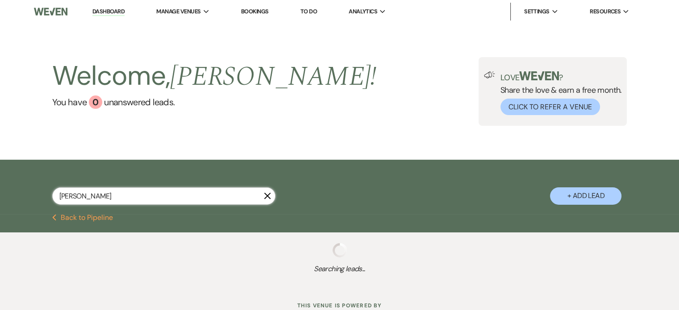
select select "8"
select select "1"
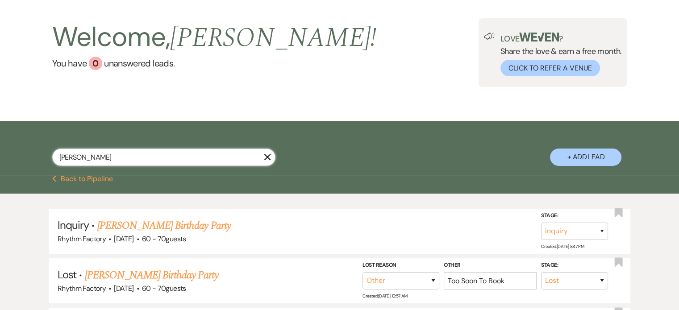
scroll to position [89, 0]
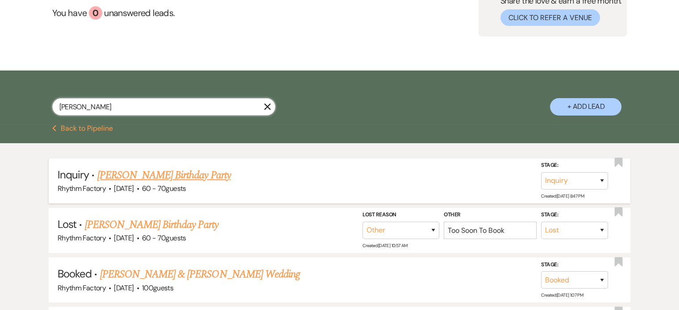
type input "[PERSON_NAME]"
click at [184, 178] on link "[PERSON_NAME] Birthday Party" at bounding box center [164, 176] width 134 height 16
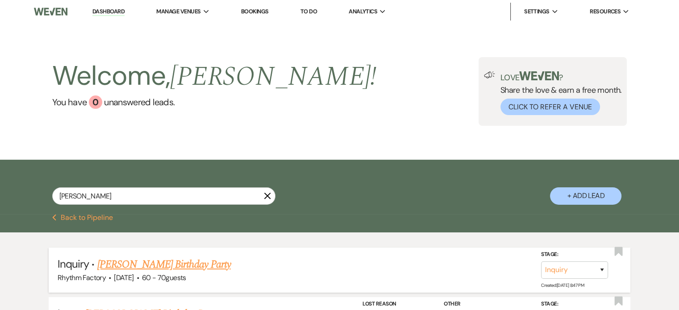
select select "12"
select select "4"
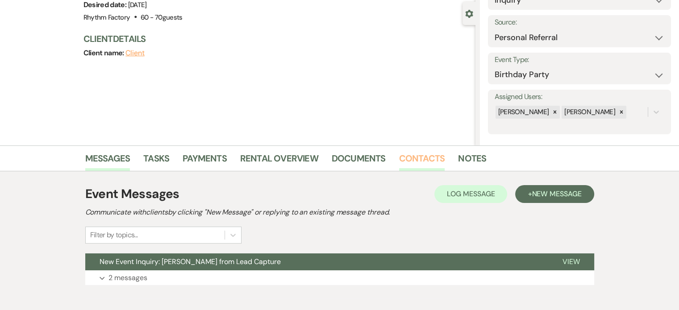
scroll to position [124, 0]
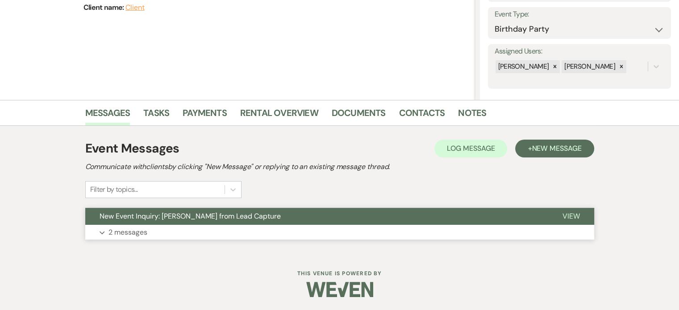
click at [574, 212] on span "View" at bounding box center [571, 216] width 17 height 9
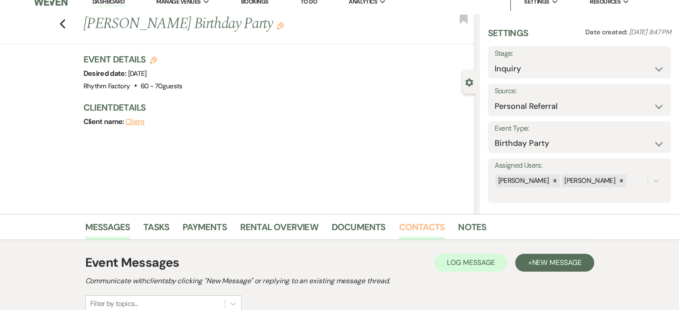
scroll to position [0, 0]
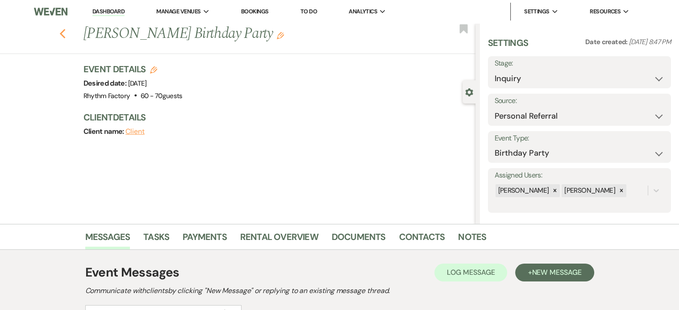
click at [65, 30] on icon "Previous" at bounding box center [62, 34] width 7 height 11
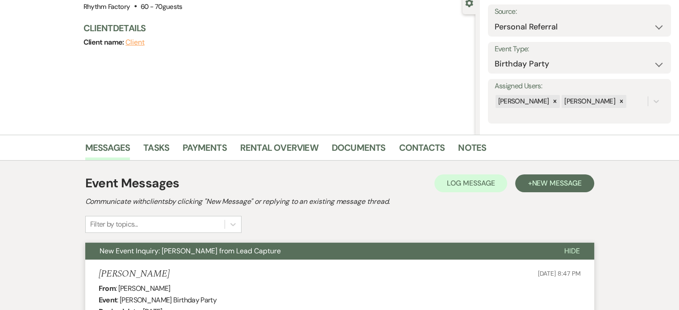
select select "8"
select select "1"
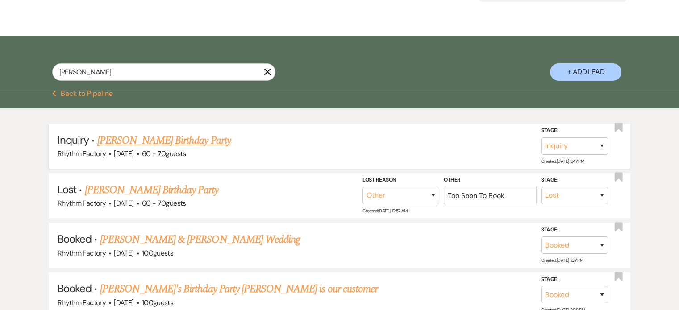
scroll to position [68, 0]
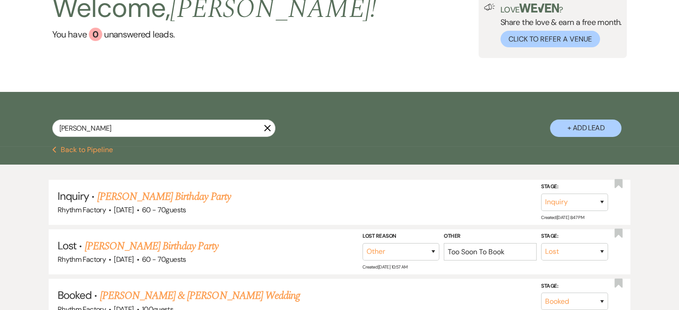
click at [268, 127] on icon "X" at bounding box center [267, 128] width 7 height 7
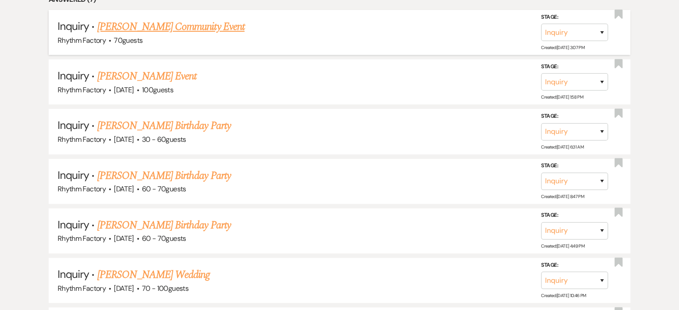
scroll to position [491, 0]
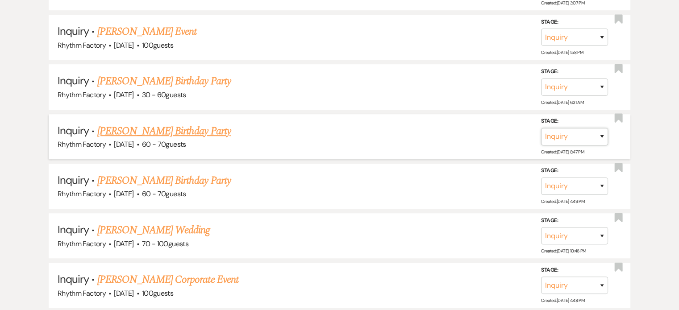
click at [603, 136] on select "Inquiry Follow Up Tour Requested Tour Confirmed Toured Proposal Sent Booked Lost" at bounding box center [574, 136] width 67 height 17
select select "4"
click at [541, 128] on select "Inquiry Follow Up Tour Requested Tour Confirmed Toured Proposal Sent Booked Lost" at bounding box center [574, 136] width 67 height 17
click at [590, 137] on button "Save" at bounding box center [590, 137] width 45 height 18
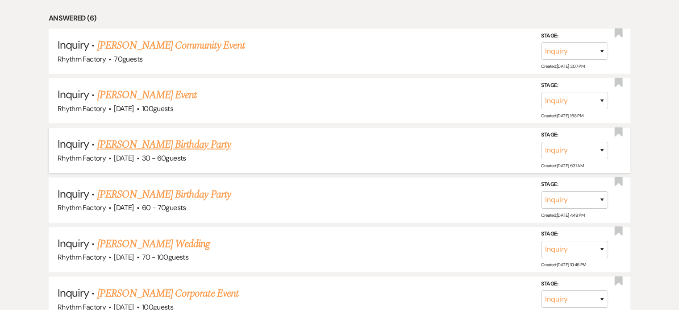
scroll to position [313, 0]
